Goal: Information Seeking & Learning: Learn about a topic

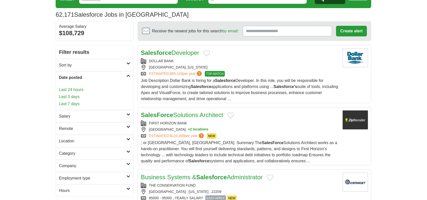
scroll to position [27, 0]
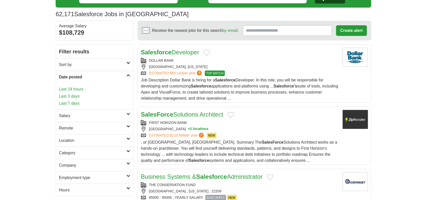
click at [76, 91] on link "Last 24 hours" at bounding box center [94, 89] width 71 height 6
click at [78, 90] on link "Last 24 hours" at bounding box center [94, 89] width 71 height 6
click at [77, 127] on h2 "Remote" at bounding box center [93, 128] width 68 height 6
click at [72, 140] on link "Remote jobs" at bounding box center [70, 140] width 23 height 4
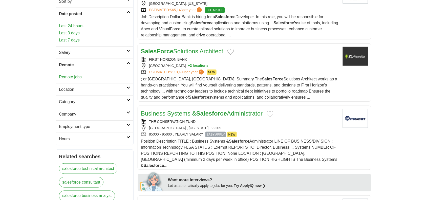
scroll to position [0, 0]
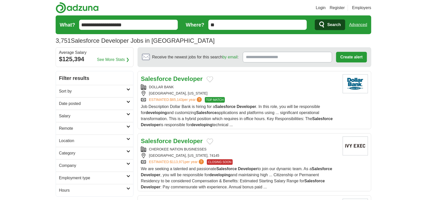
click at [80, 104] on h2 "Date posted" at bounding box center [93, 104] width 68 height 6
click at [75, 117] on link "Last 24 hours" at bounding box center [94, 116] width 71 height 6
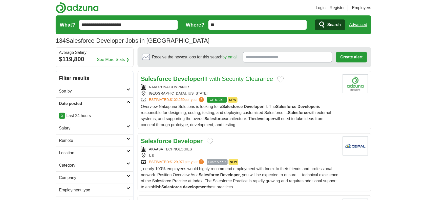
click at [72, 142] on h2 "Remote" at bounding box center [93, 141] width 68 height 6
click at [72, 154] on link "Remote jobs" at bounding box center [70, 152] width 23 height 4
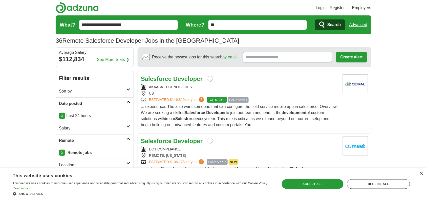
click at [175, 83] on h2 "Salesforce Developer" at bounding box center [172, 78] width 62 height 9
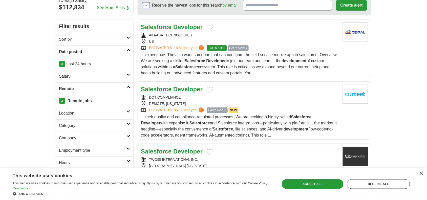
scroll to position [63, 0]
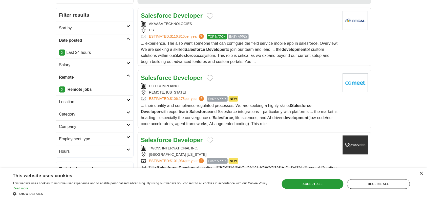
click at [238, 111] on span "... their quality and compliance-regulated processes. We are seeking a highly s…" at bounding box center [239, 114] width 197 height 23
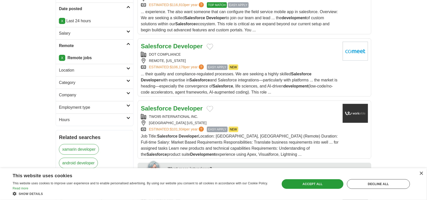
scroll to position [126, 0]
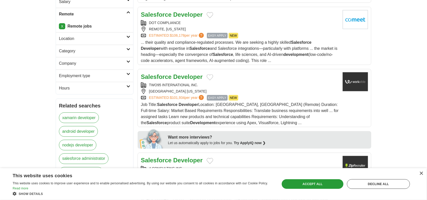
click at [276, 93] on div "CHICAGO ILLINOIS" at bounding box center [240, 91] width 198 height 5
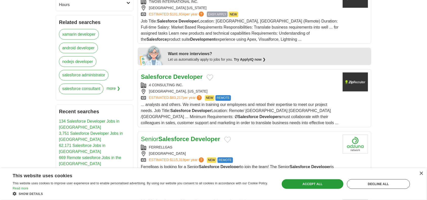
scroll to position [221, 0]
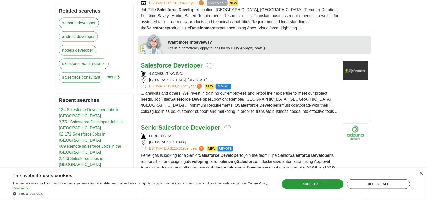
click at [267, 96] on span "... analysts and others. We invest in training our employees and retool their e…" at bounding box center [240, 102] width 198 height 23
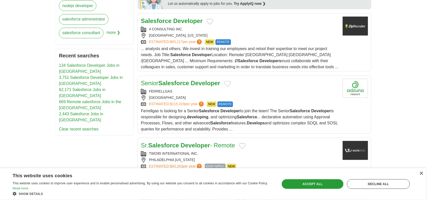
scroll to position [285, 0]
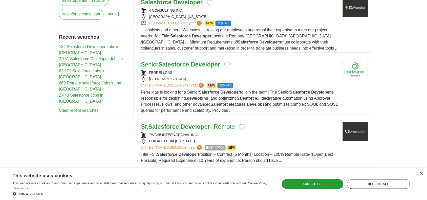
click at [267, 96] on div "Ferrellgas is looking for a Senior Salesforce Developer to join the team! The S…" at bounding box center [240, 102] width 198 height 24
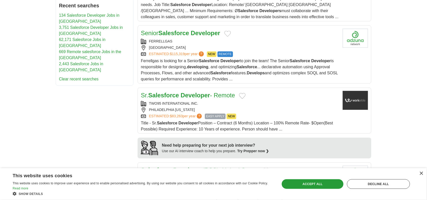
click at [266, 117] on div "ESTIMATED: $83,263 per year ? EASY APPLY NEW" at bounding box center [240, 117] width 198 height 6
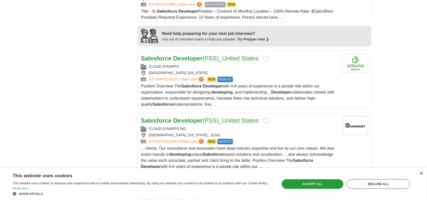
scroll to position [443, 0]
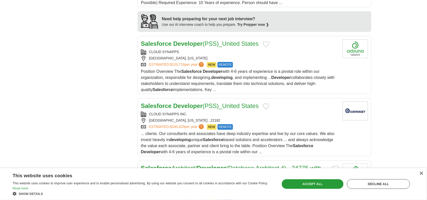
click at [258, 122] on div "VIENNA, VIRGINIA , 22182" at bounding box center [240, 120] width 198 height 5
click at [251, 63] on div "CLOUD SYNAPPS VIENNA, VIRGINIA ESTIMATED: $120,716 per year ? NEW REMOTE" at bounding box center [240, 58] width 198 height 18
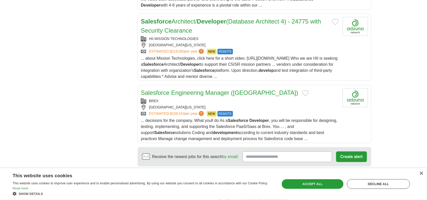
scroll to position [601, 0]
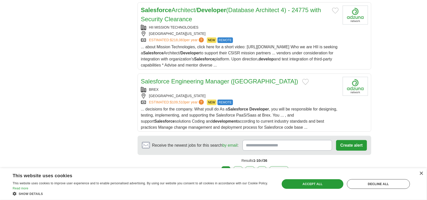
click at [254, 102] on div "ESTIMATED: $109,510 per year ? NEW REMOTE" at bounding box center [240, 103] width 198 height 6
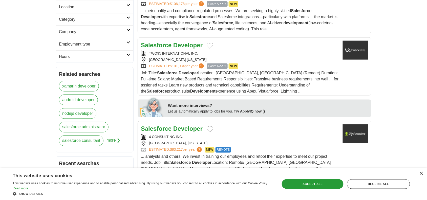
scroll to position [0, 0]
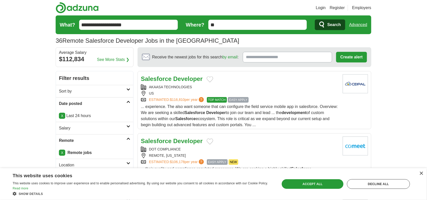
click at [139, 26] on input "**********" at bounding box center [128, 25] width 99 height 10
click at [124, 22] on input "**********" at bounding box center [128, 25] width 99 height 10
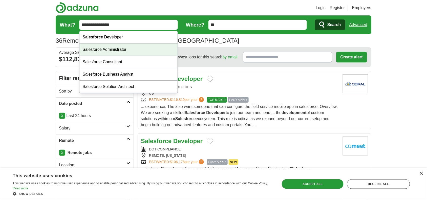
click at [123, 47] on div "Salesforce Administrator" at bounding box center [128, 50] width 98 height 12
type input "**********"
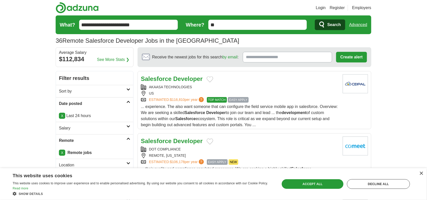
click at [327, 23] on button "Search" at bounding box center [330, 24] width 30 height 11
